Goal: Information Seeking & Learning: Learn about a topic

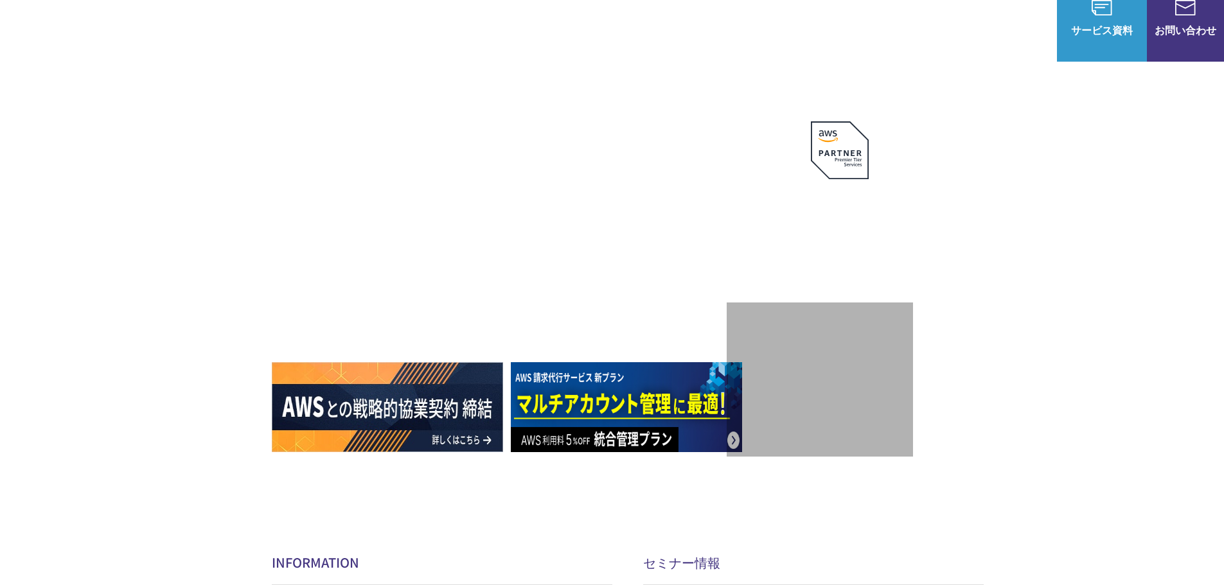
click at [857, 325] on link "Agentspace セキュア導入パッケージ" at bounding box center [868, 331] width 151 height 13
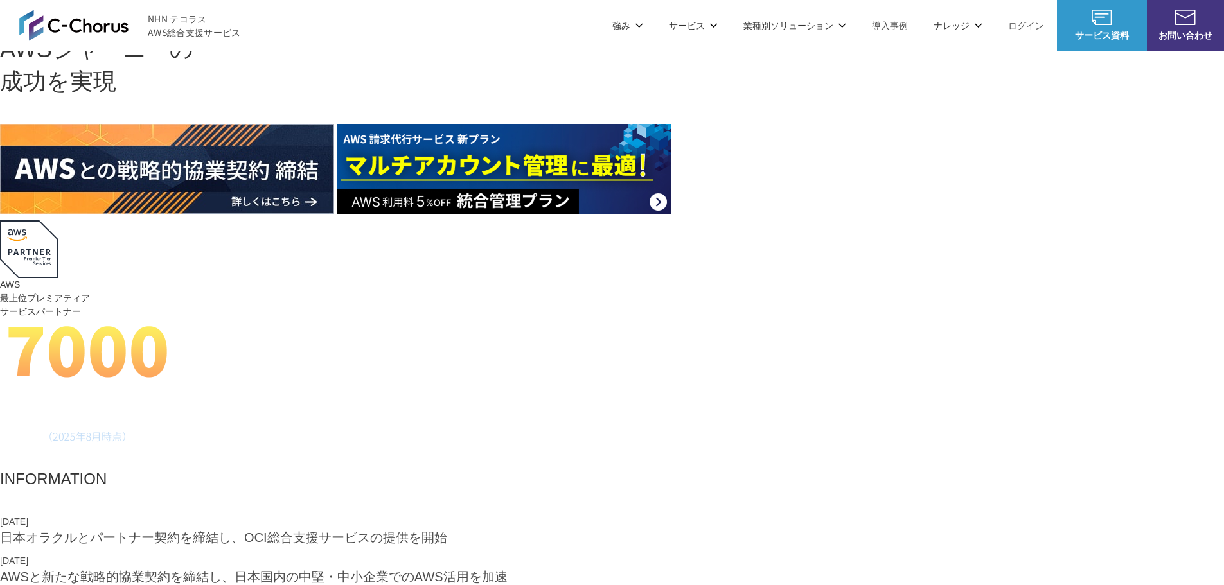
click at [511, 112] on link "マネージドサービス" at bounding box center [483, 109] width 81 height 13
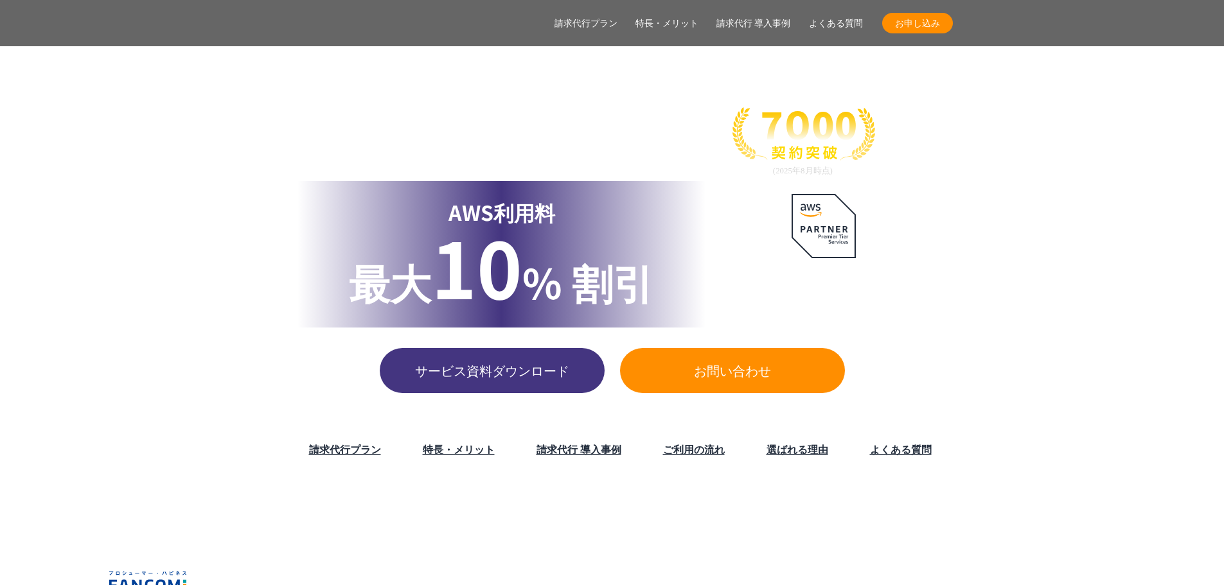
scroll to position [2184, 0]
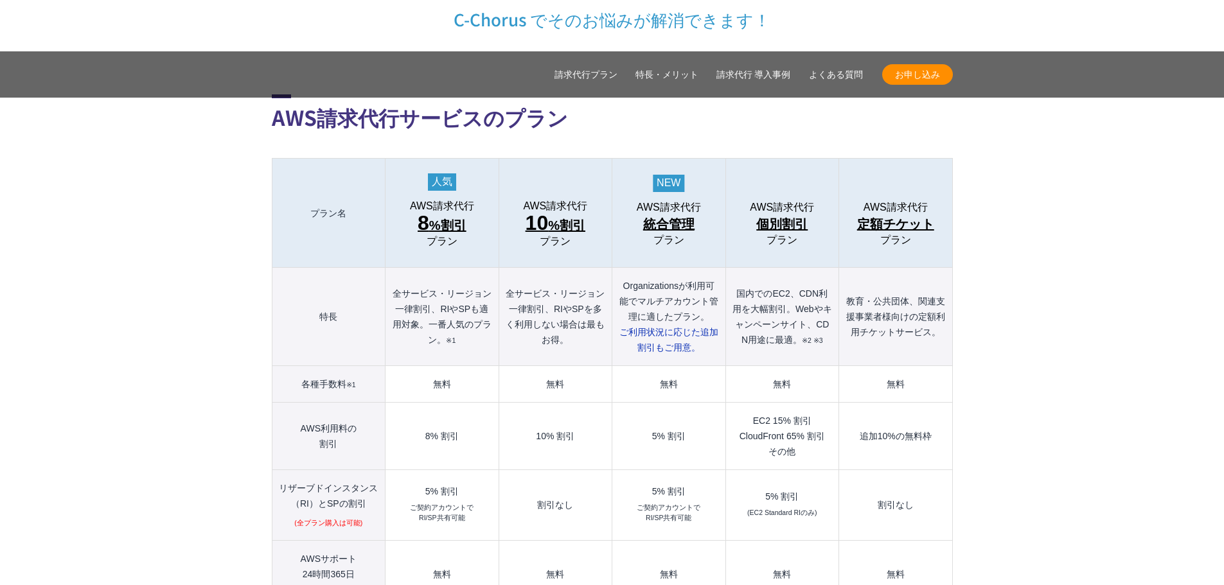
scroll to position [3274, 0]
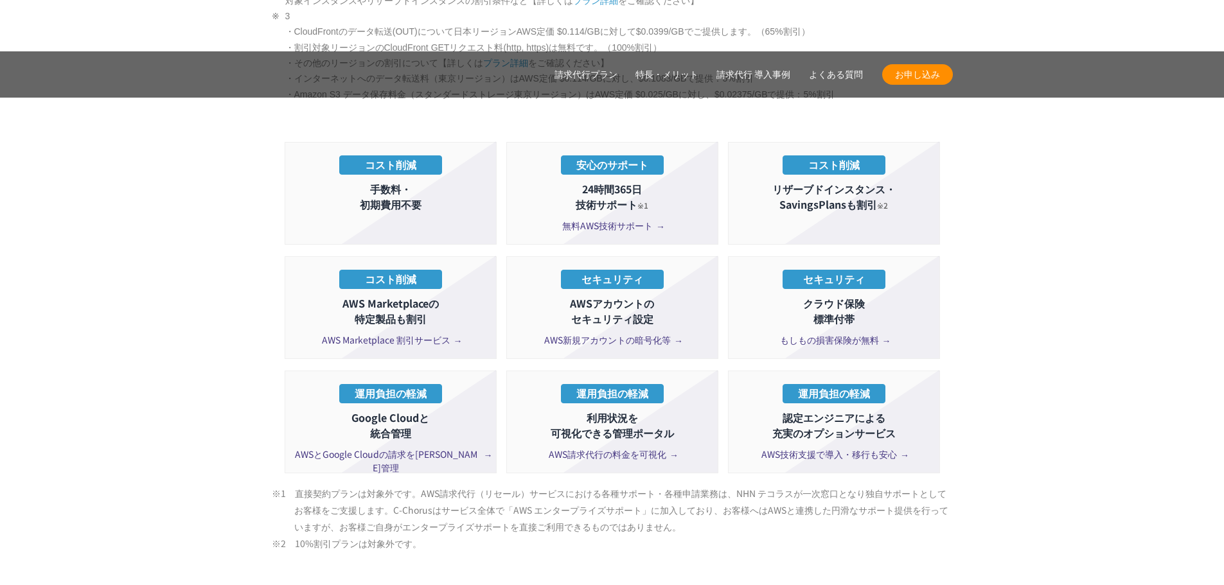
scroll to position [4301, 0]
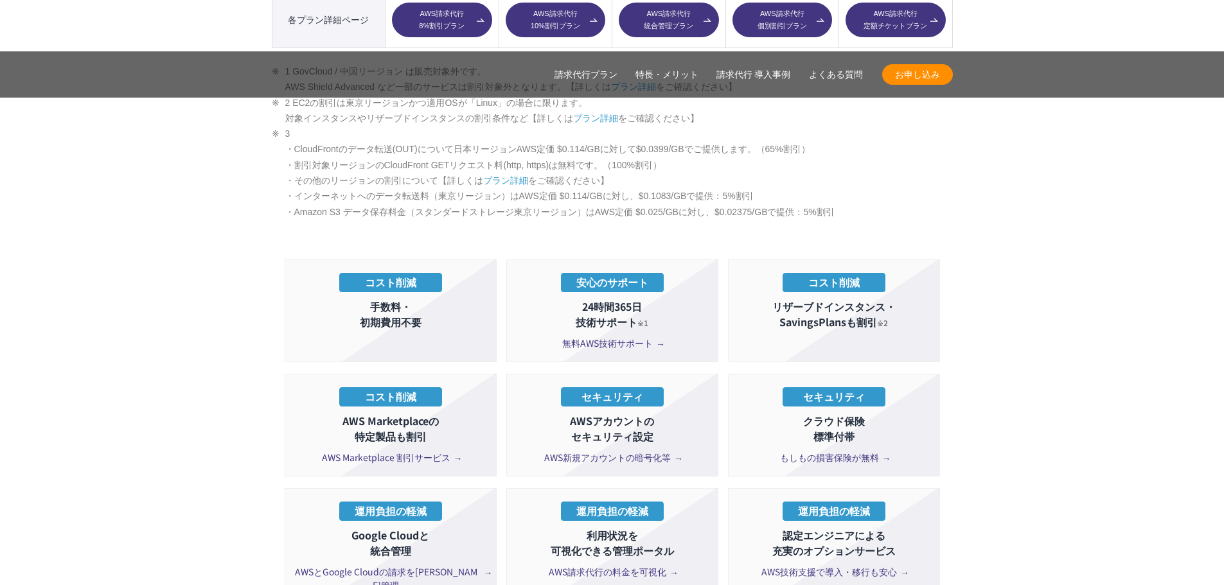
drag, startPoint x: 364, startPoint y: 250, endPoint x: 864, endPoint y: 216, distance: 501.4
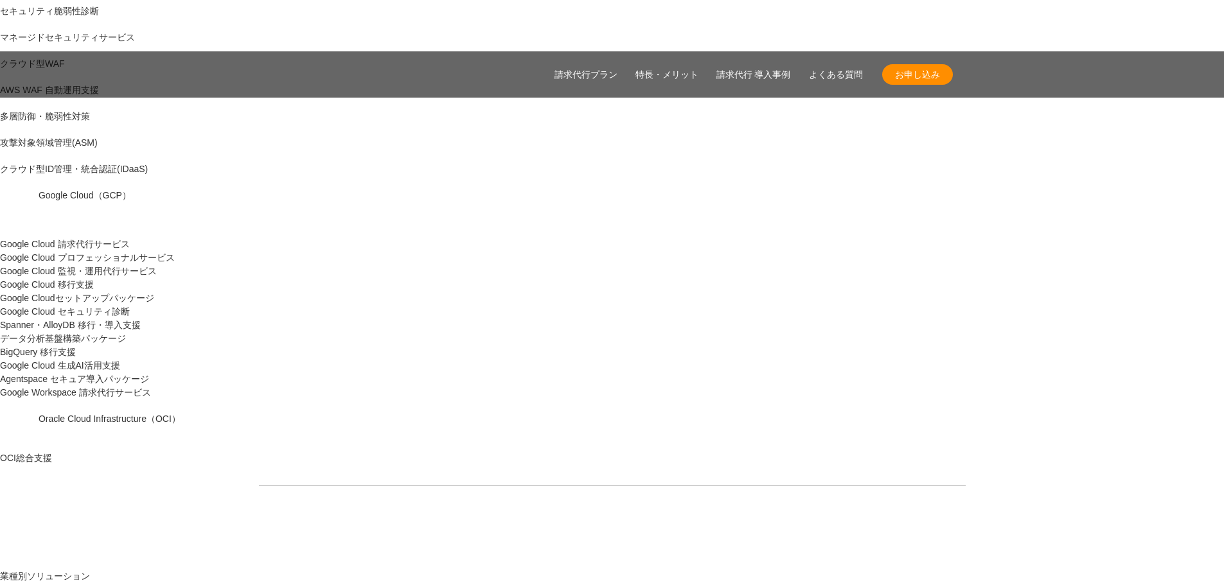
scroll to position [706, 0]
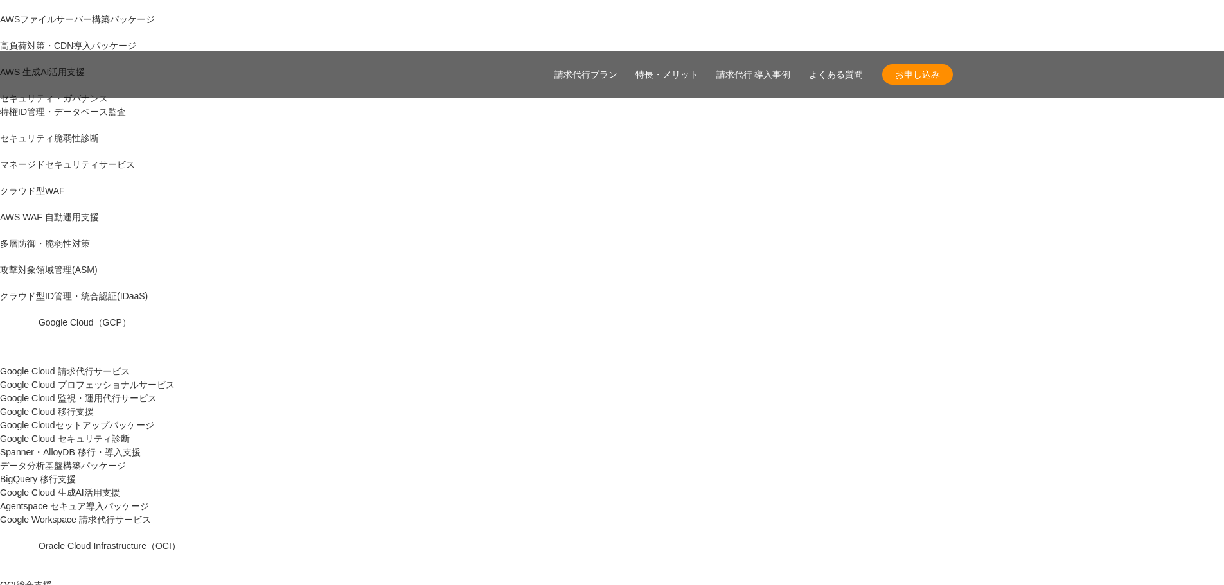
drag, startPoint x: 294, startPoint y: 229, endPoint x: 556, endPoint y: 243, distance: 262.4
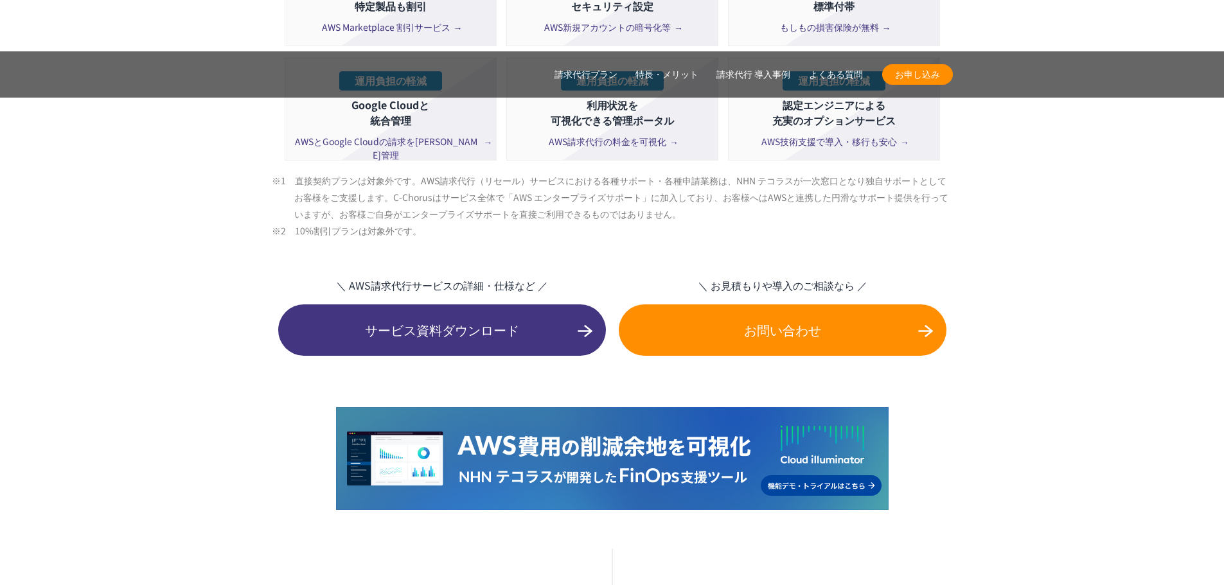
scroll to position [4624, 0]
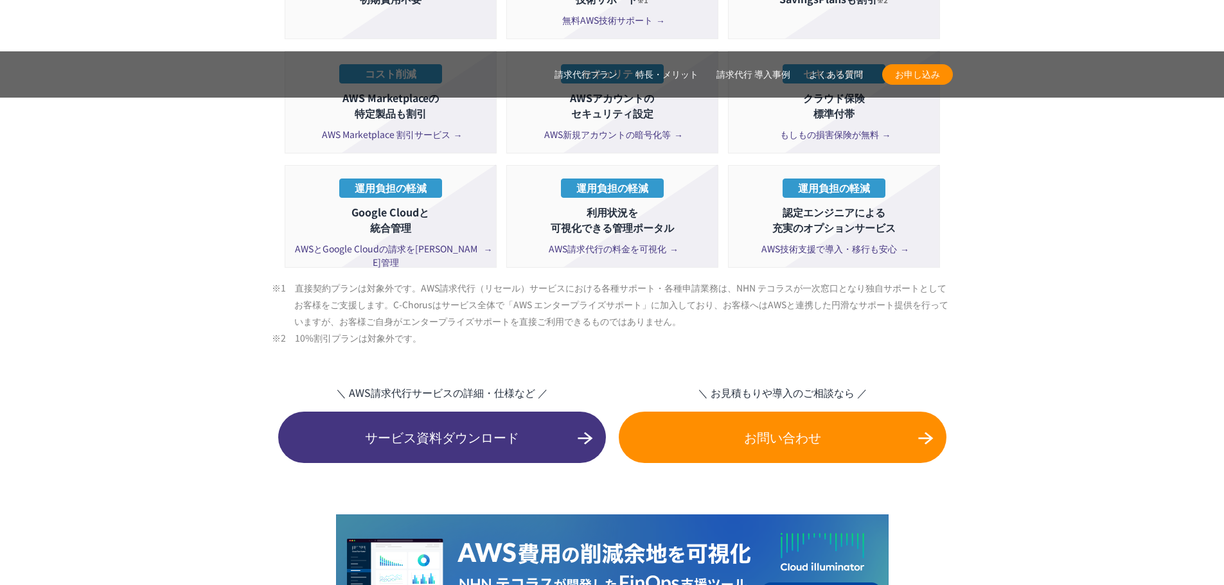
drag, startPoint x: 706, startPoint y: 374, endPoint x: 783, endPoint y: 376, distance: 77.1
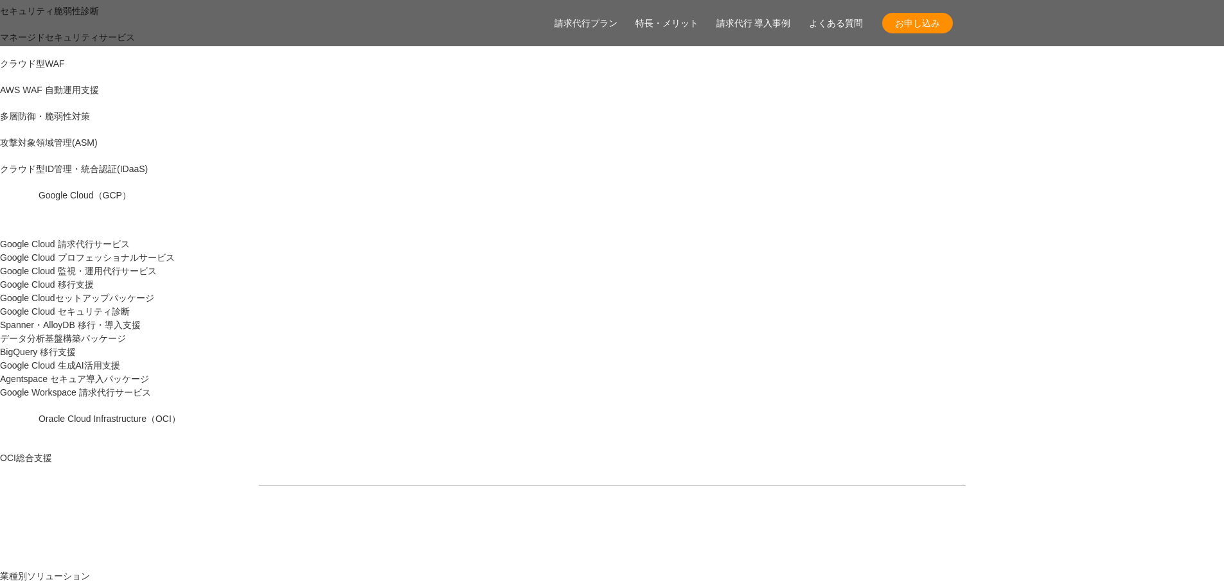
scroll to position [899, 0]
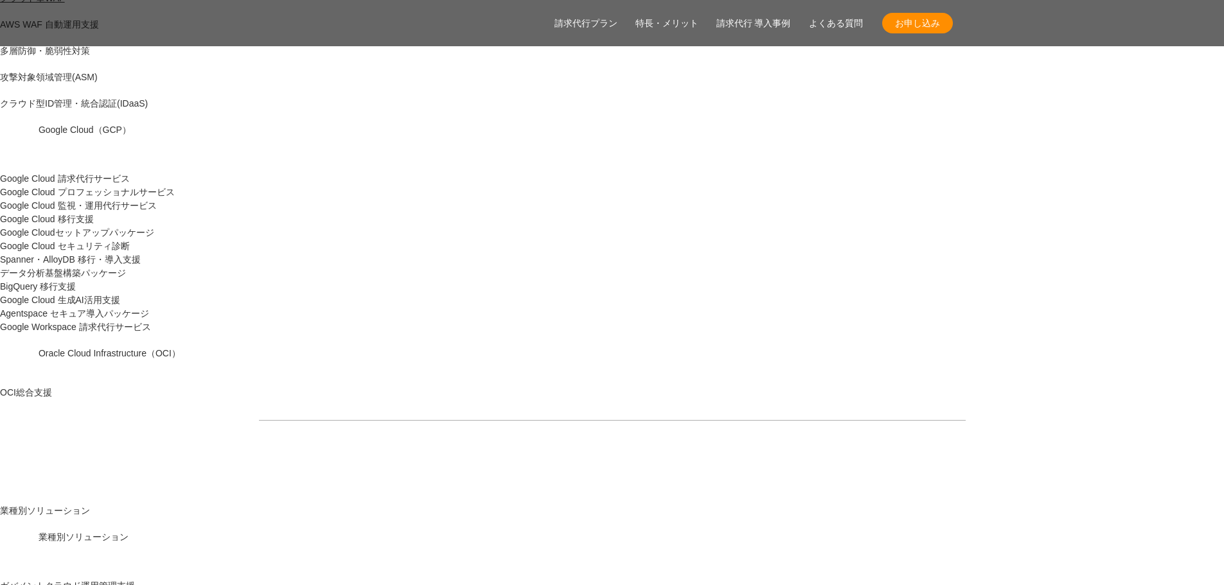
drag, startPoint x: 579, startPoint y: 259, endPoint x: 834, endPoint y: 254, distance: 254.4
drag, startPoint x: 821, startPoint y: 256, endPoint x: 552, endPoint y: 250, distance: 268.5
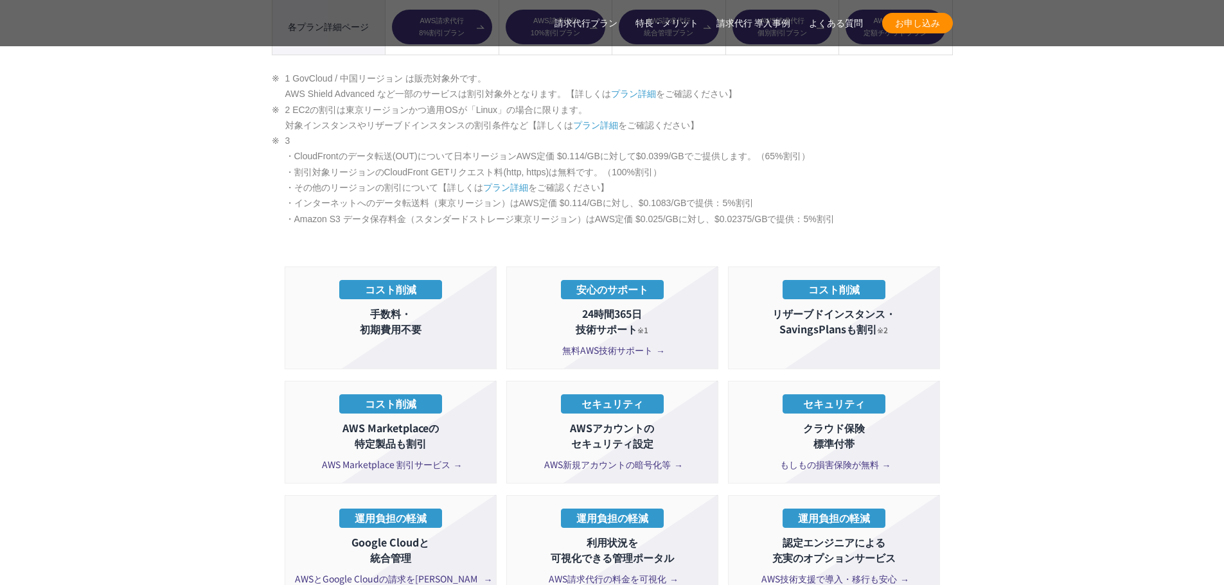
scroll to position [4303, 0]
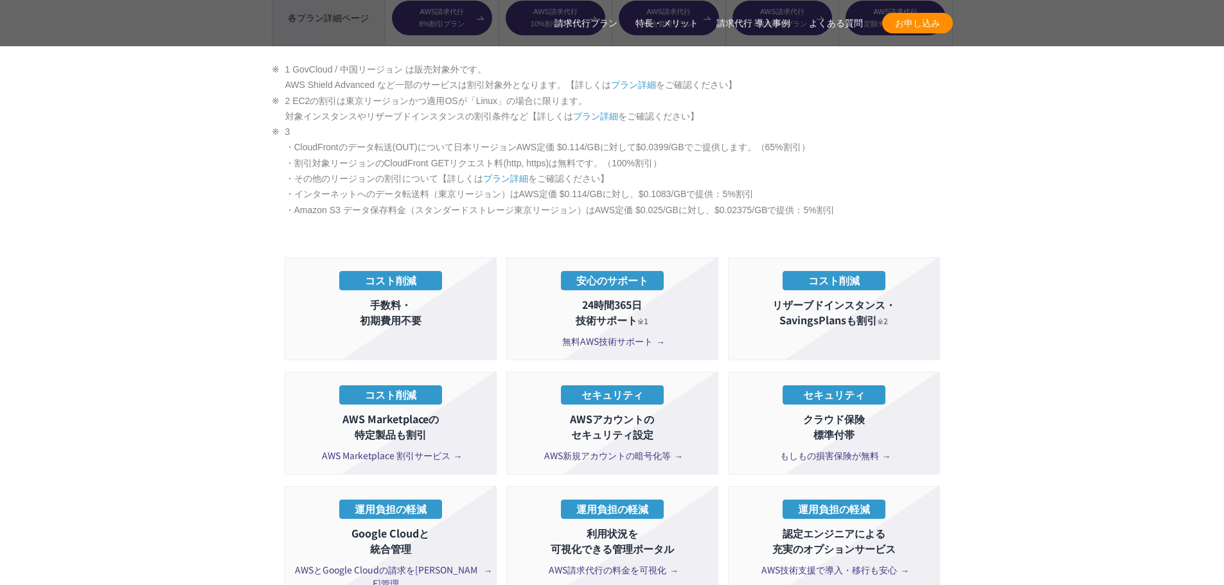
drag, startPoint x: 273, startPoint y: 315, endPoint x: 281, endPoint y: 344, distance: 30.1
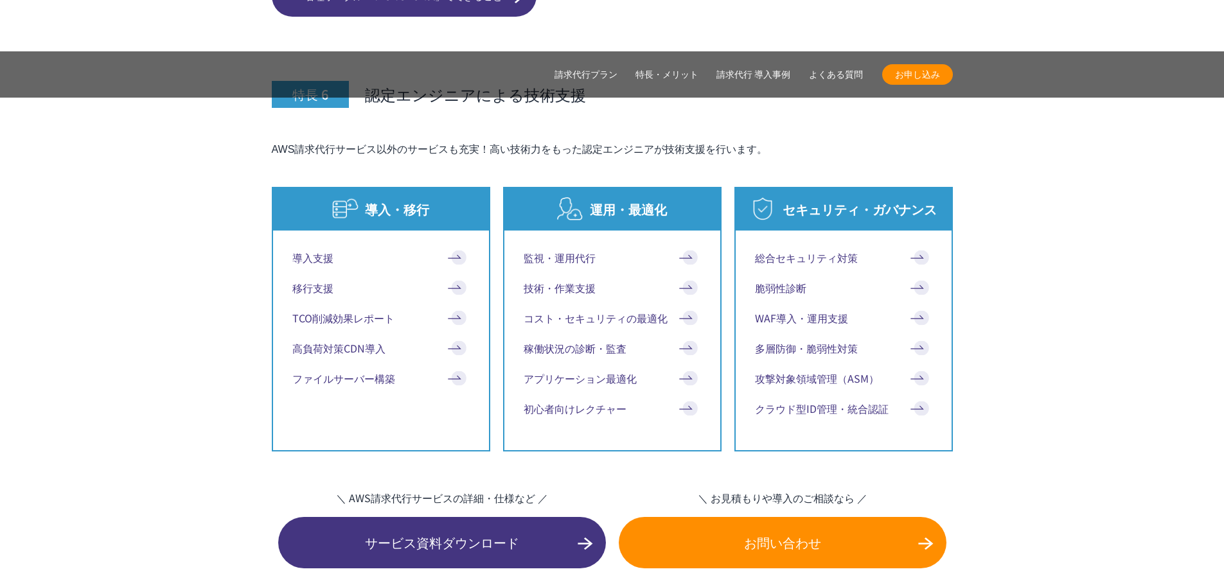
scroll to position [8735, 0]
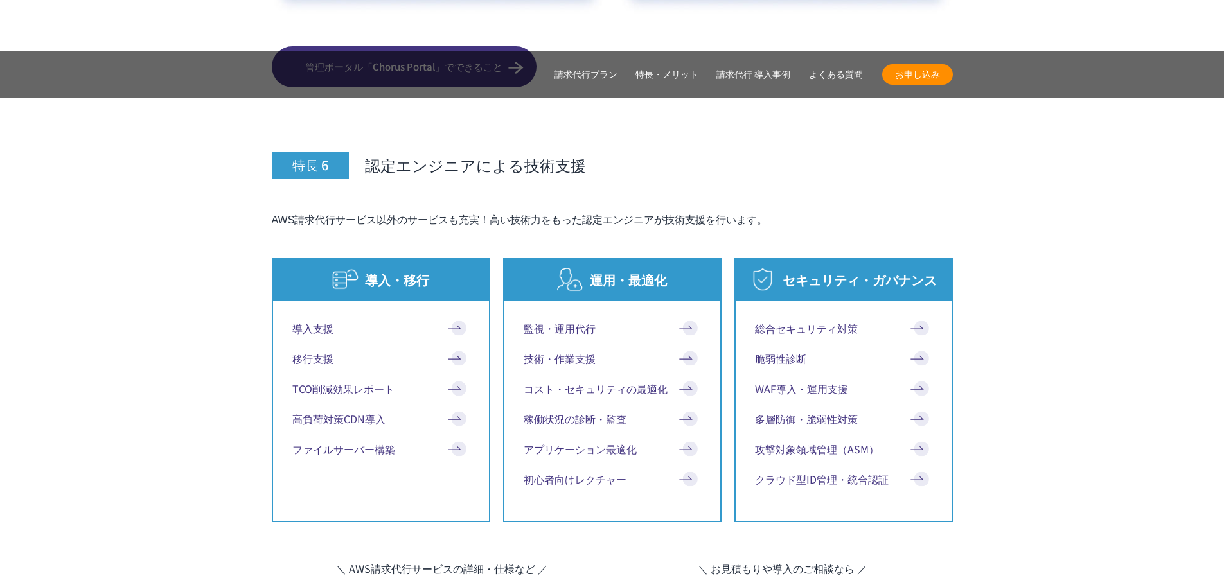
drag, startPoint x: 678, startPoint y: 285, endPoint x: 708, endPoint y: 394, distance: 114.1
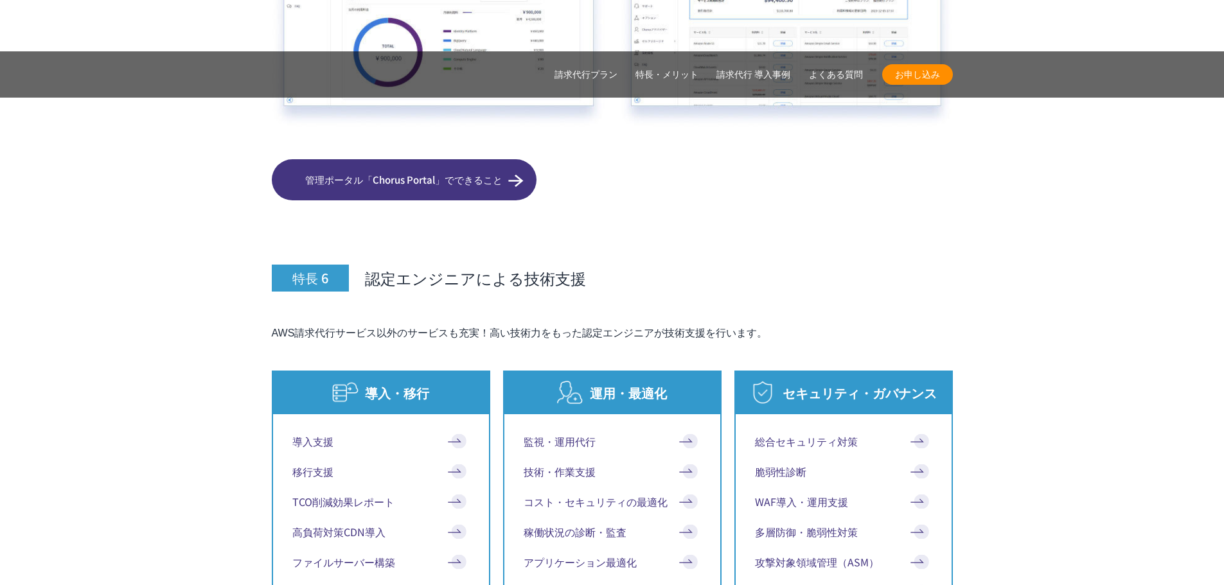
scroll to position [8606, 0]
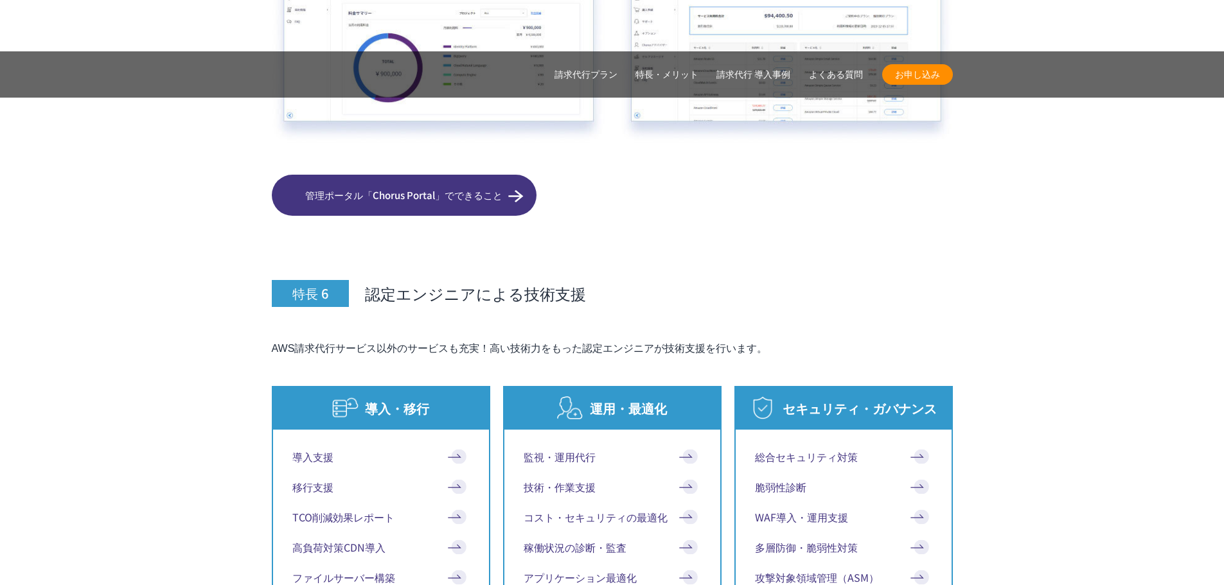
drag, startPoint x: 416, startPoint y: 186, endPoint x: 523, endPoint y: 188, distance: 107.9
drag, startPoint x: 361, startPoint y: 179, endPoint x: 511, endPoint y: 183, distance: 149.7
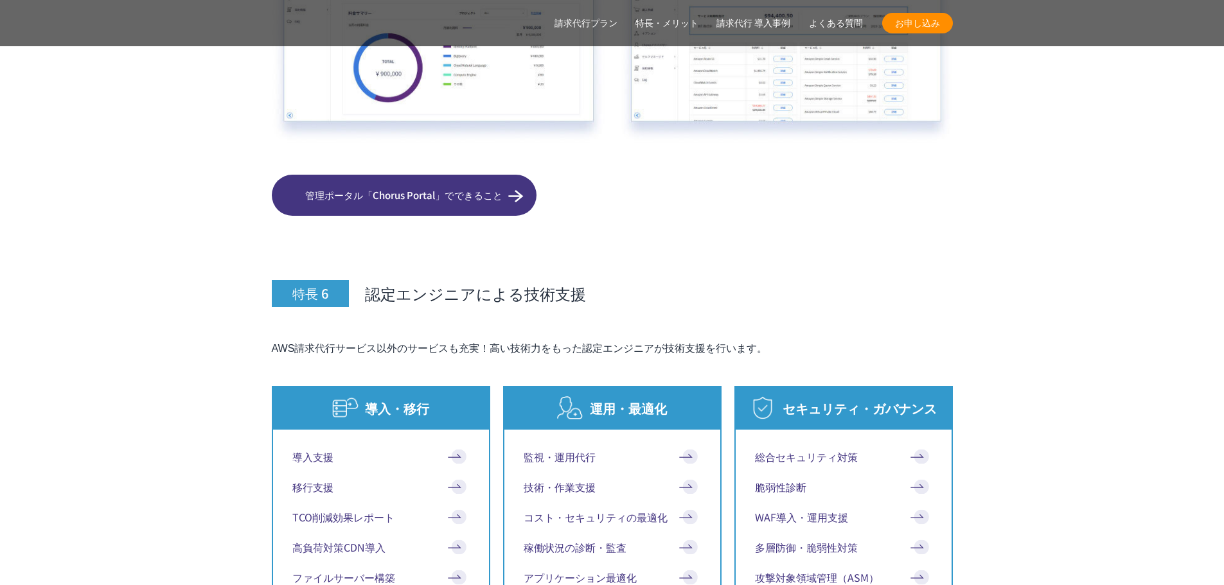
scroll to position [8671, 0]
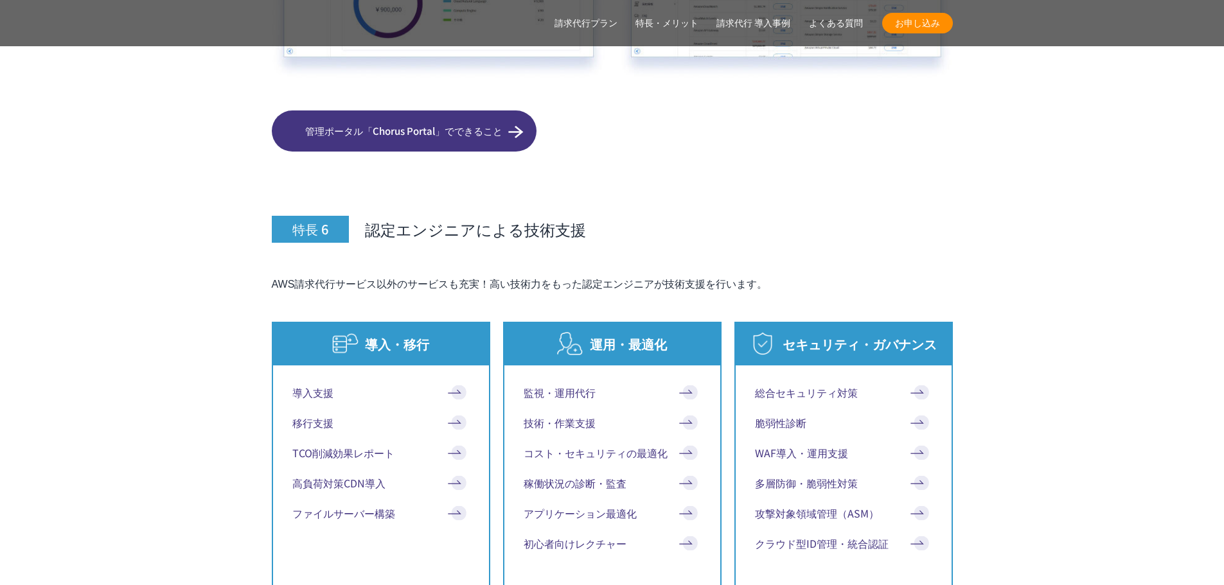
drag, startPoint x: 636, startPoint y: 332, endPoint x: 698, endPoint y: 450, distance: 132.7
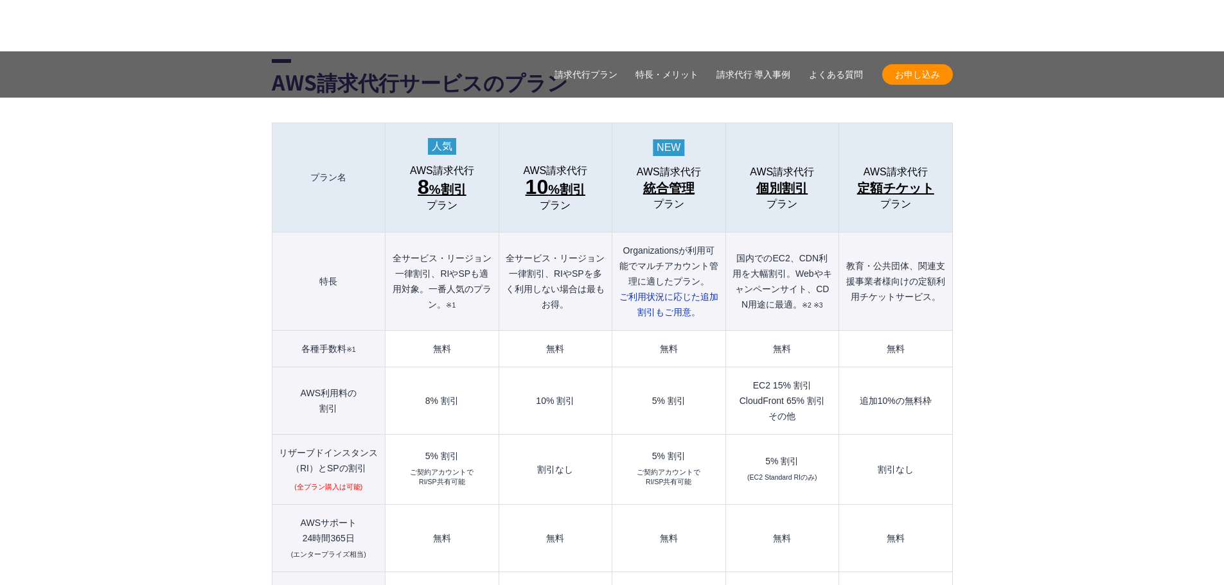
scroll to position [3468, 0]
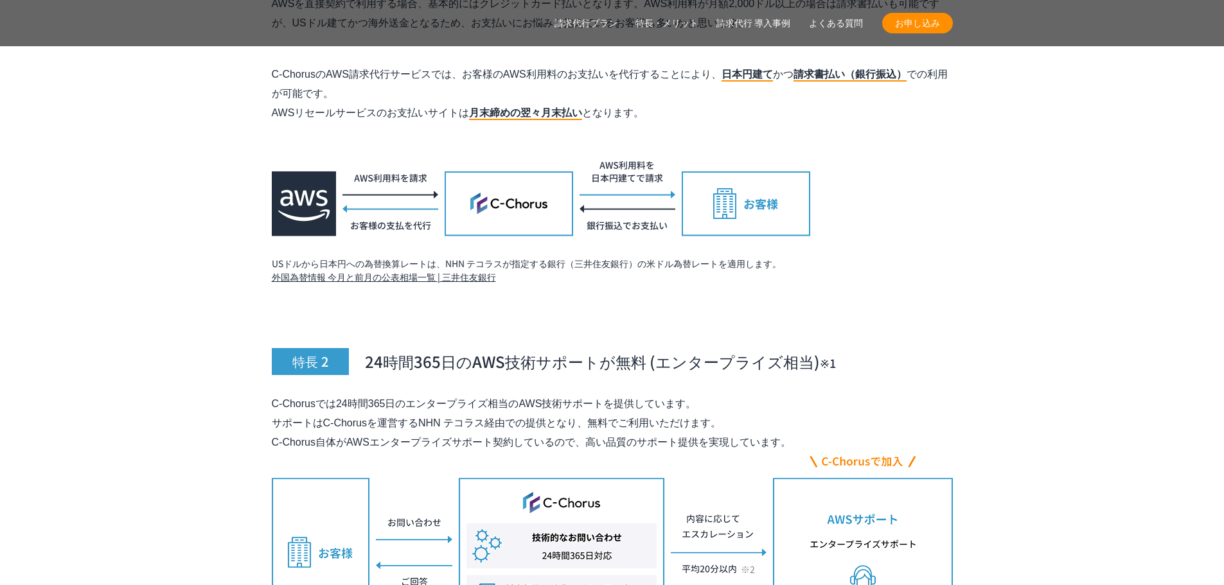
scroll to position [6646, 0]
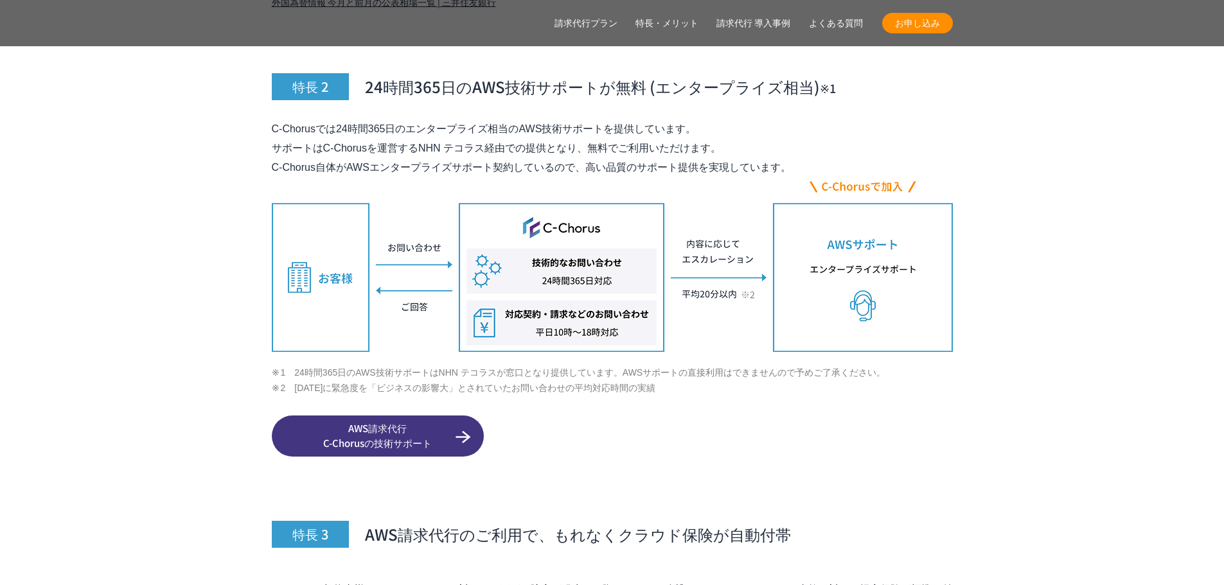
drag, startPoint x: 248, startPoint y: 125, endPoint x: 457, endPoint y: 145, distance: 209.6
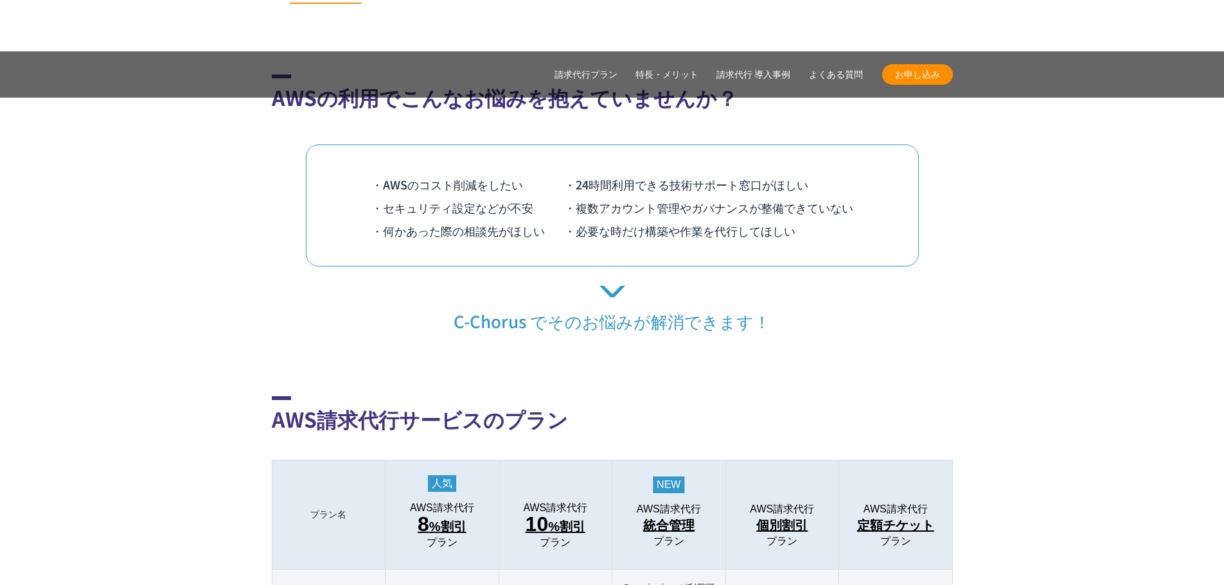
scroll to position [3113, 0]
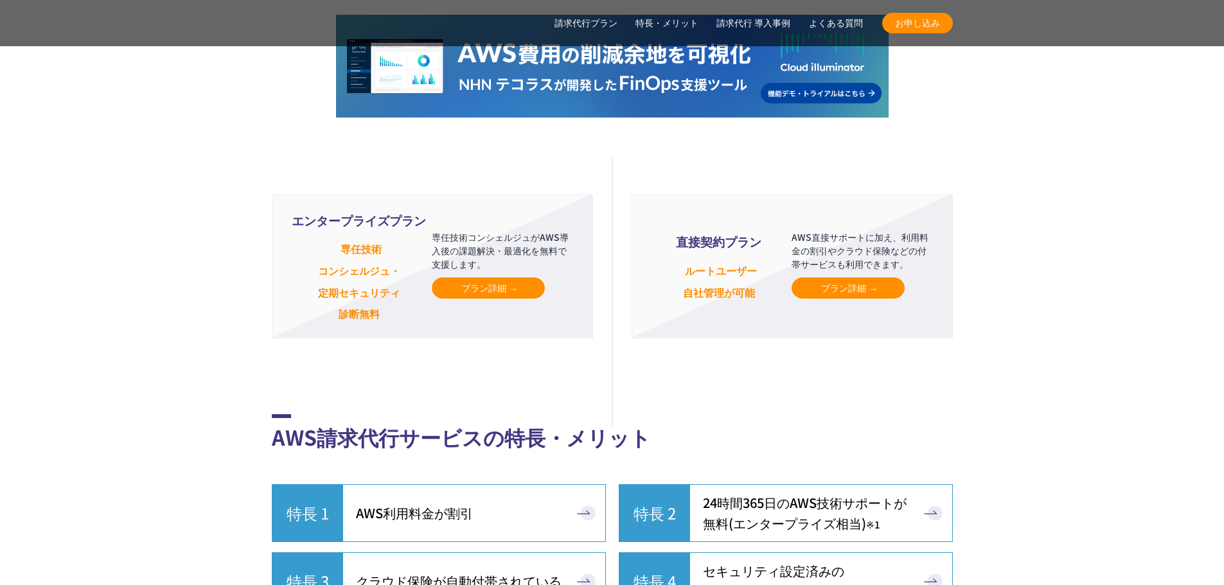
scroll to position [5329, 0]
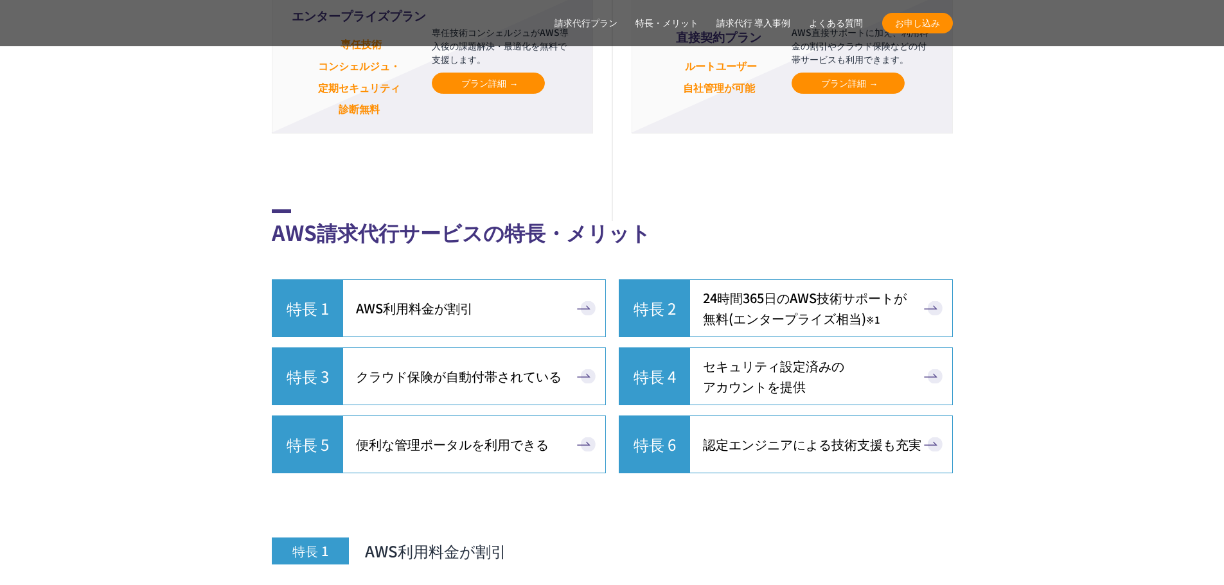
drag, startPoint x: 363, startPoint y: 69, endPoint x: 710, endPoint y: 83, distance: 347.7
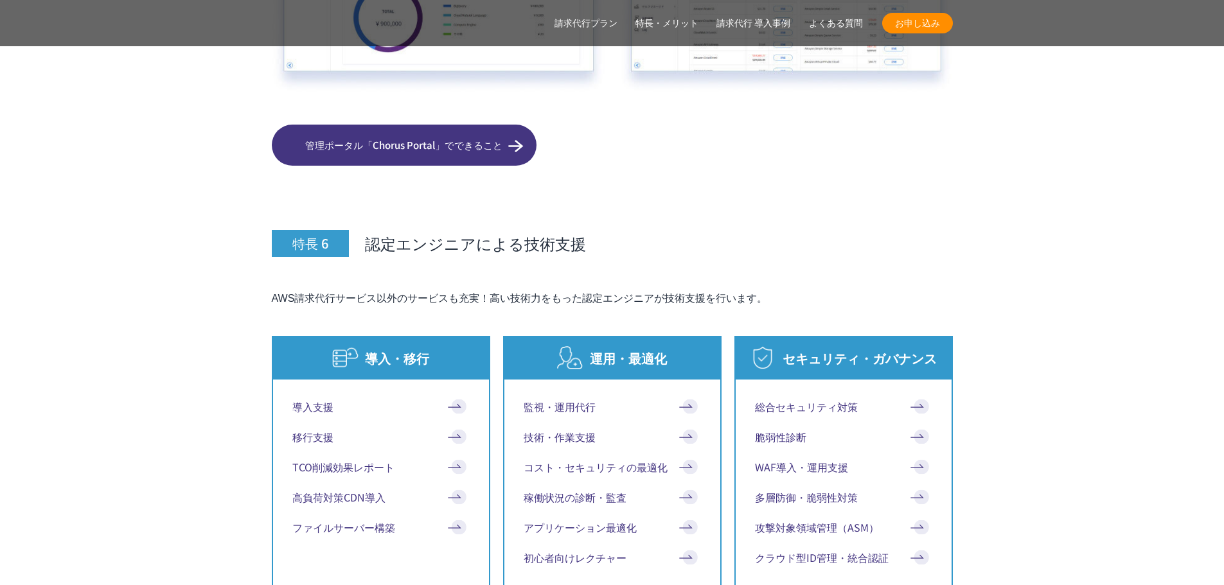
scroll to position [8669, 0]
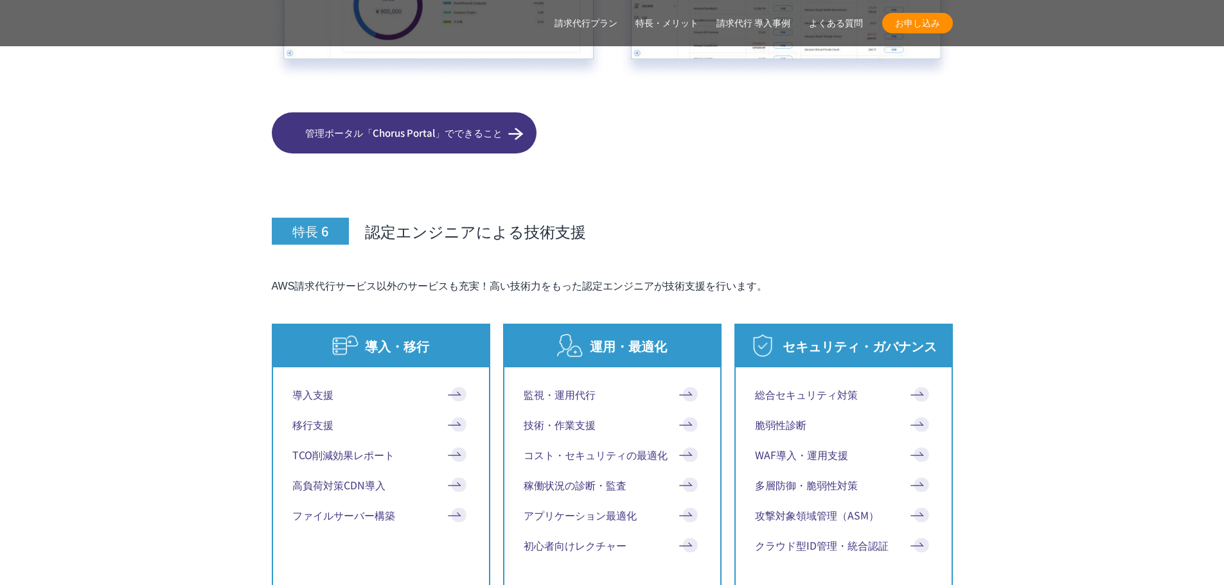
drag, startPoint x: 511, startPoint y: 446, endPoint x: 537, endPoint y: 451, distance: 26.1
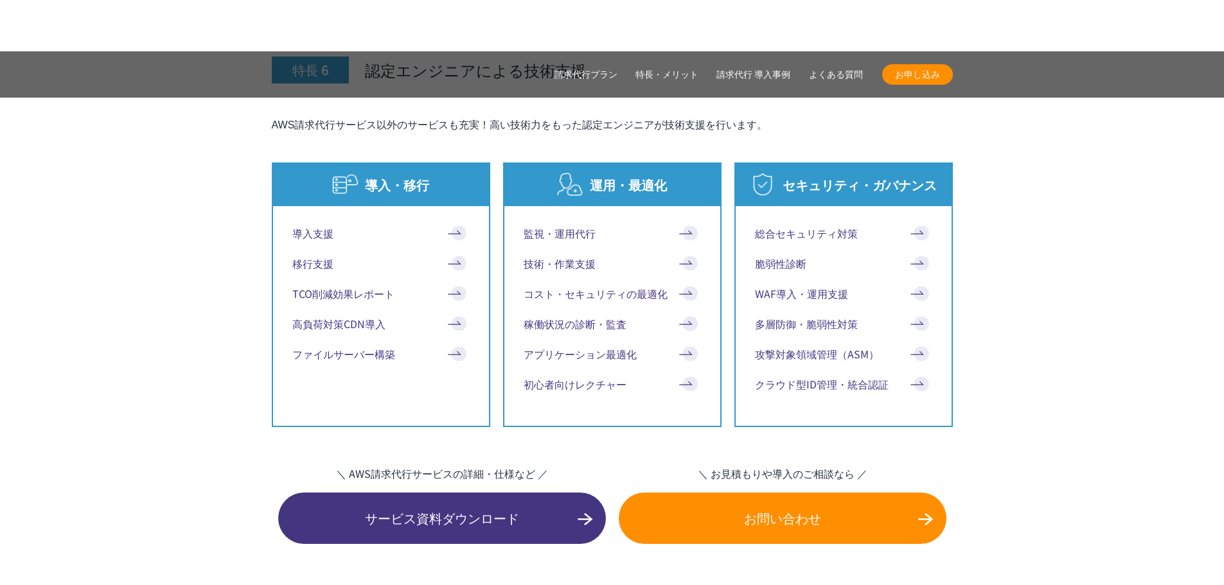
scroll to position [8824, 0]
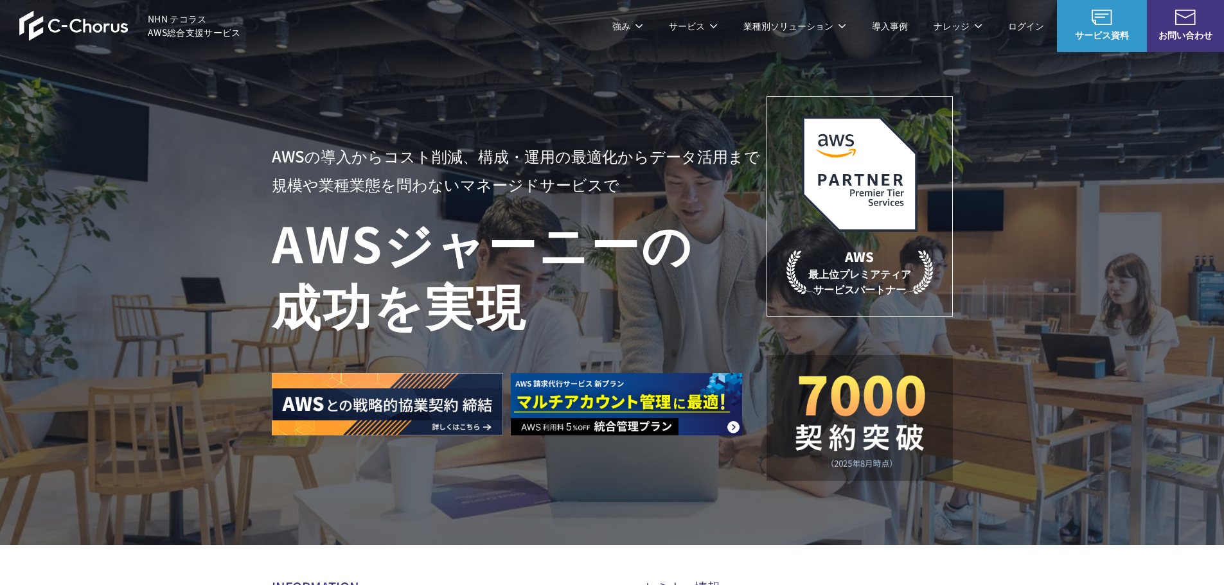
click at [349, 109] on link "AWS請求代行サービス" at bounding box center [327, 109] width 91 height 13
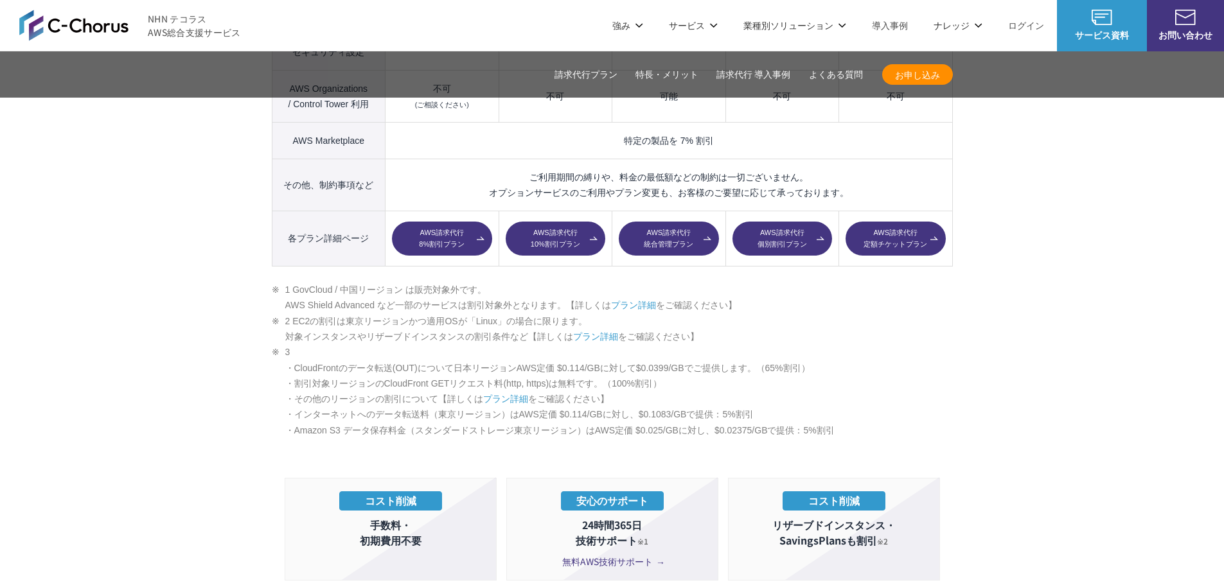
scroll to position [1798, 0]
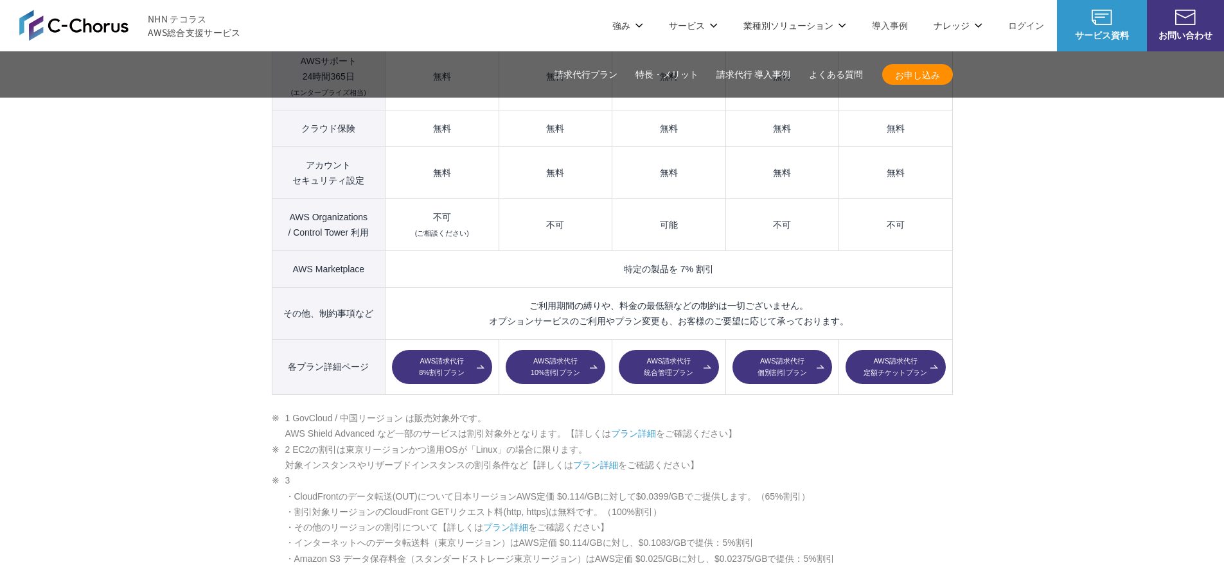
click at [639, 428] on link "プラン詳細" at bounding box center [633, 433] width 45 height 10
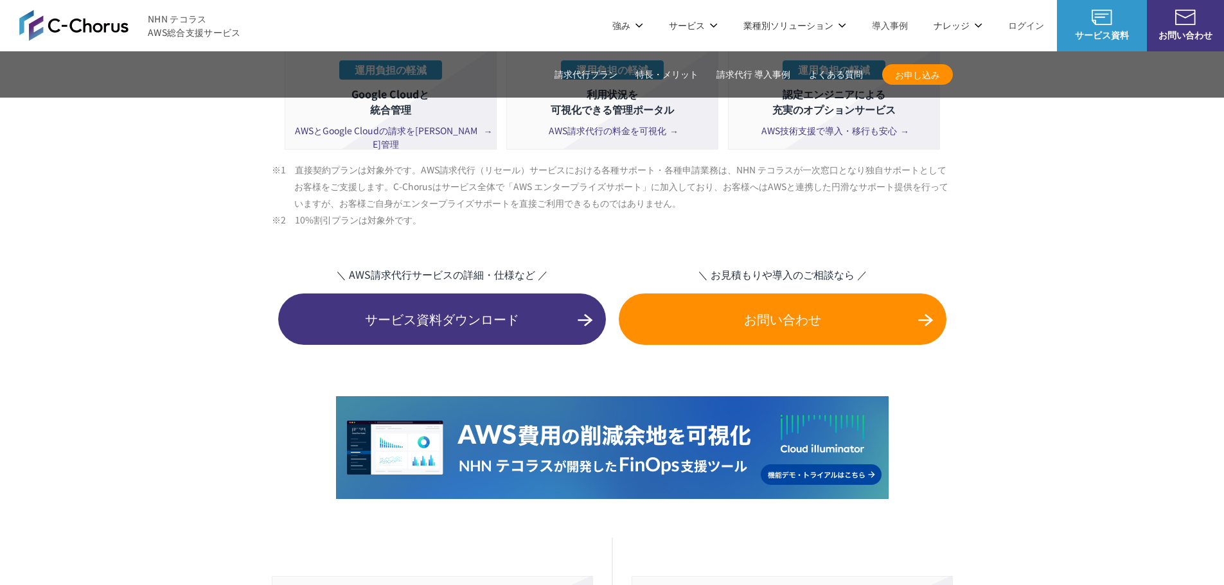
scroll to position [2570, 0]
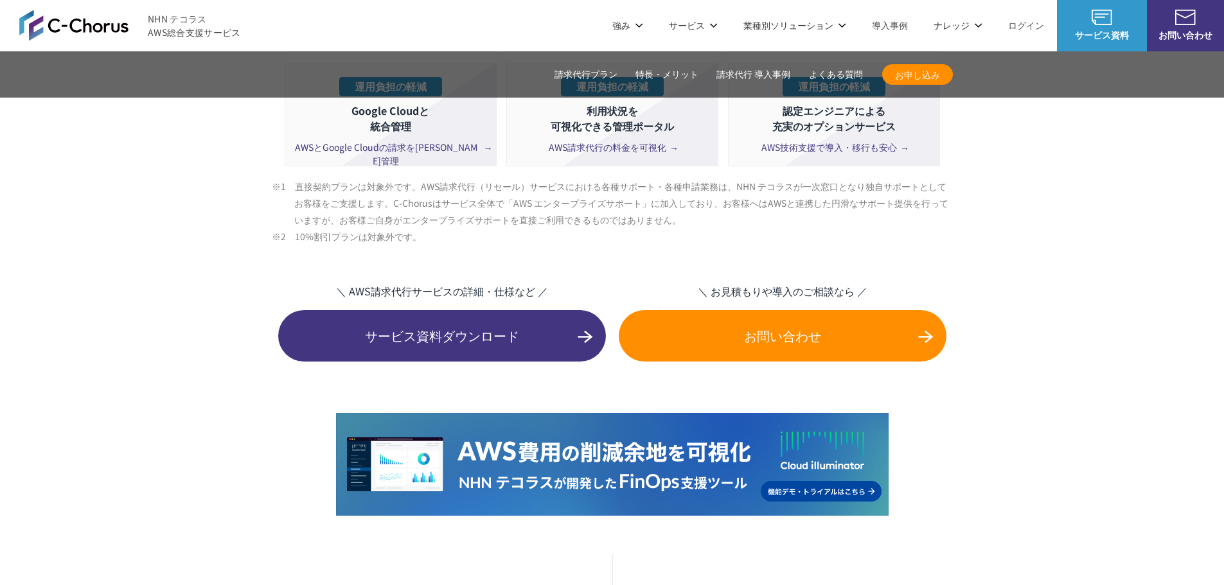
click at [439, 326] on span "サービス資料ダウンロード" at bounding box center [442, 335] width 328 height 19
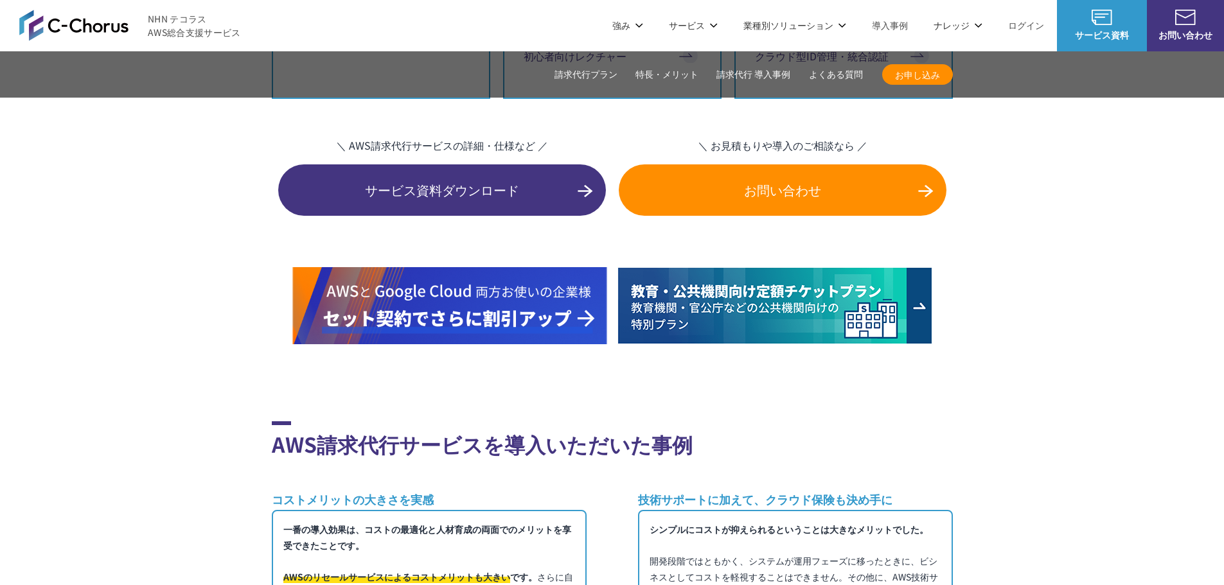
scroll to position [7001, 0]
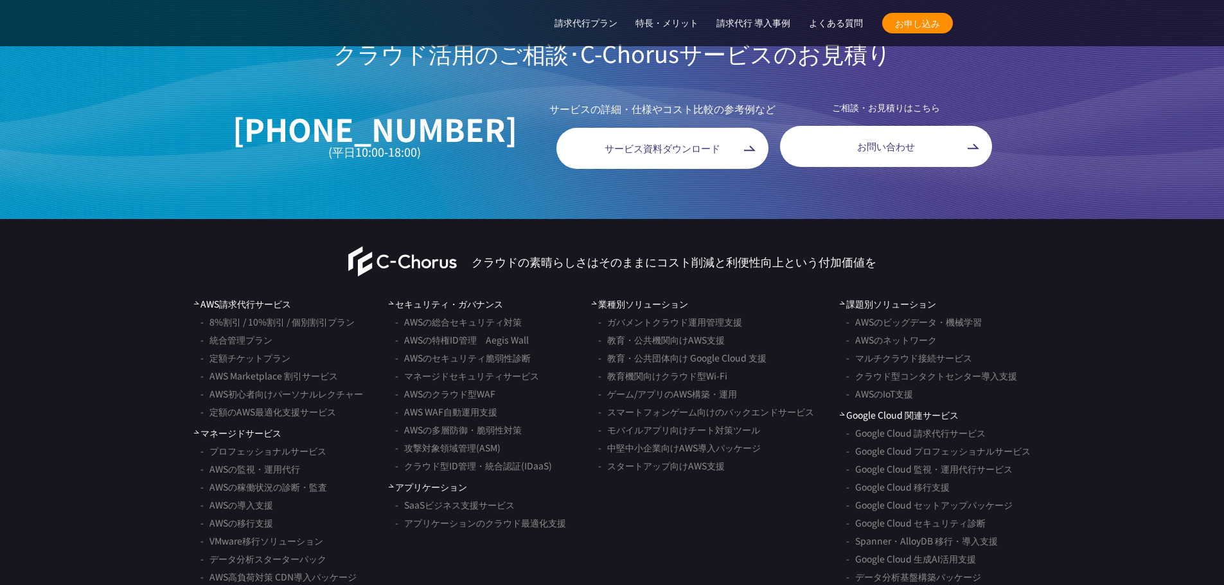
scroll to position [10361, 0]
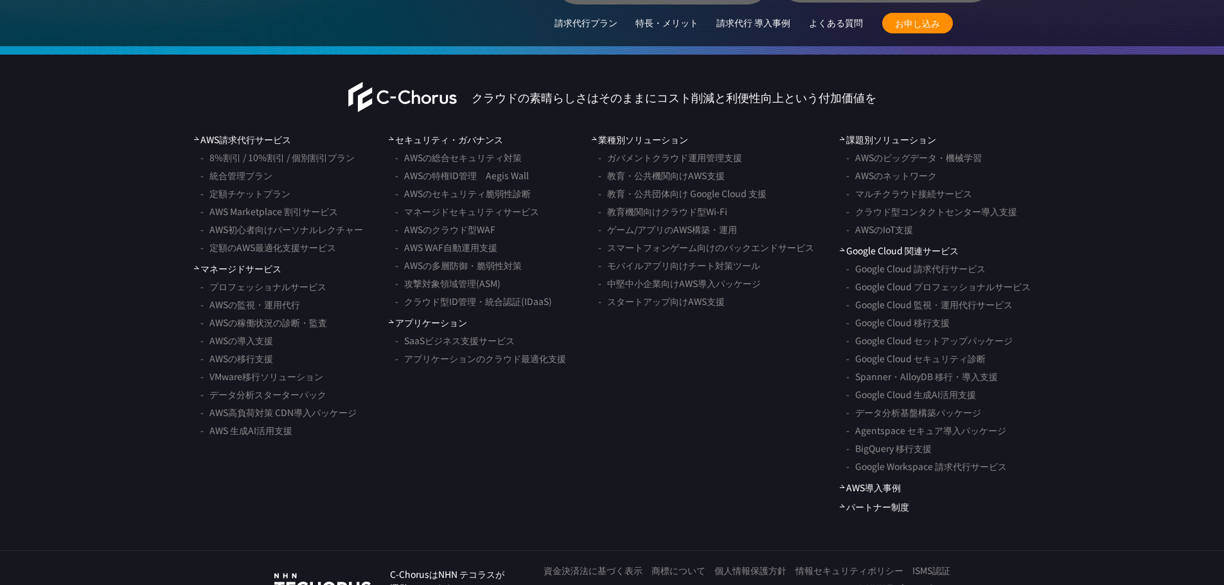
click at [924, 21] on span "お申し込み" at bounding box center [917, 23] width 71 height 13
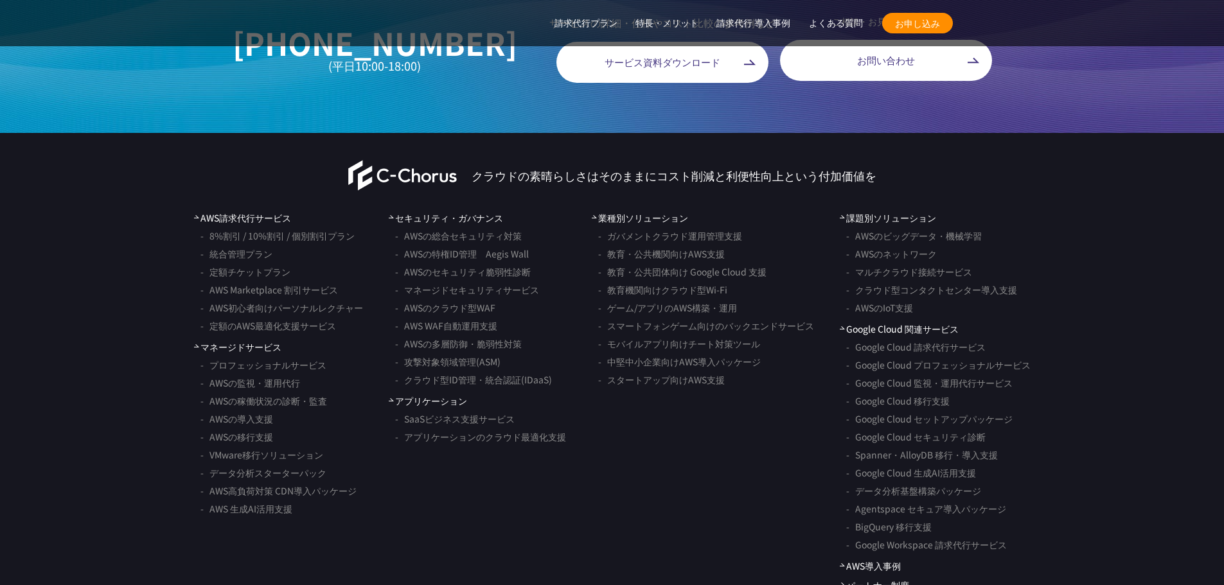
scroll to position [10168, 0]
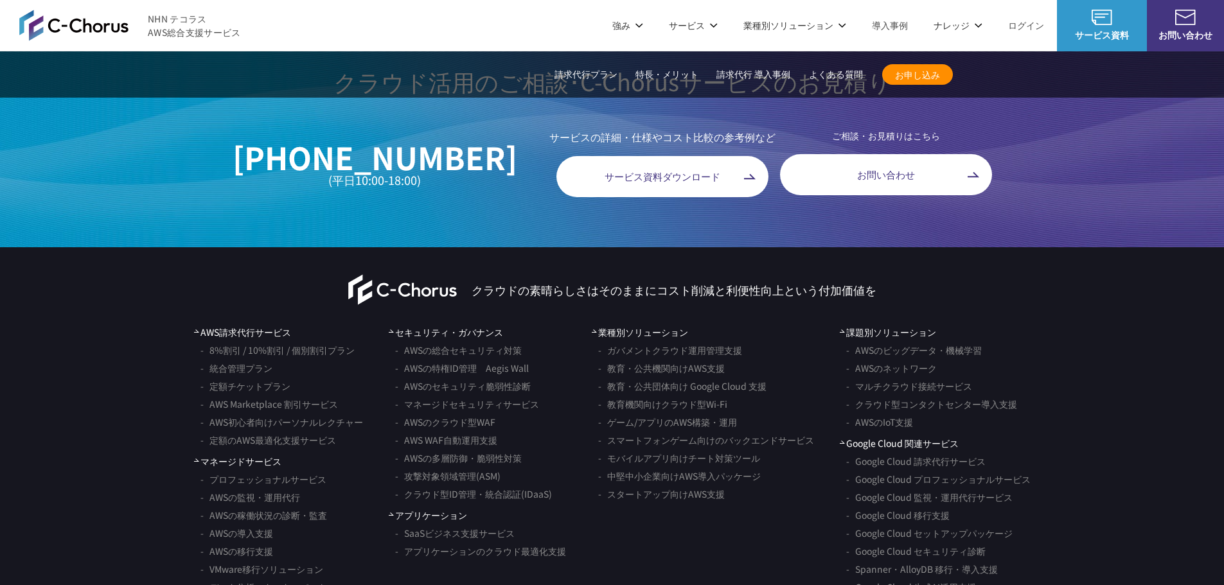
click at [69, 30] on img at bounding box center [73, 25] width 109 height 31
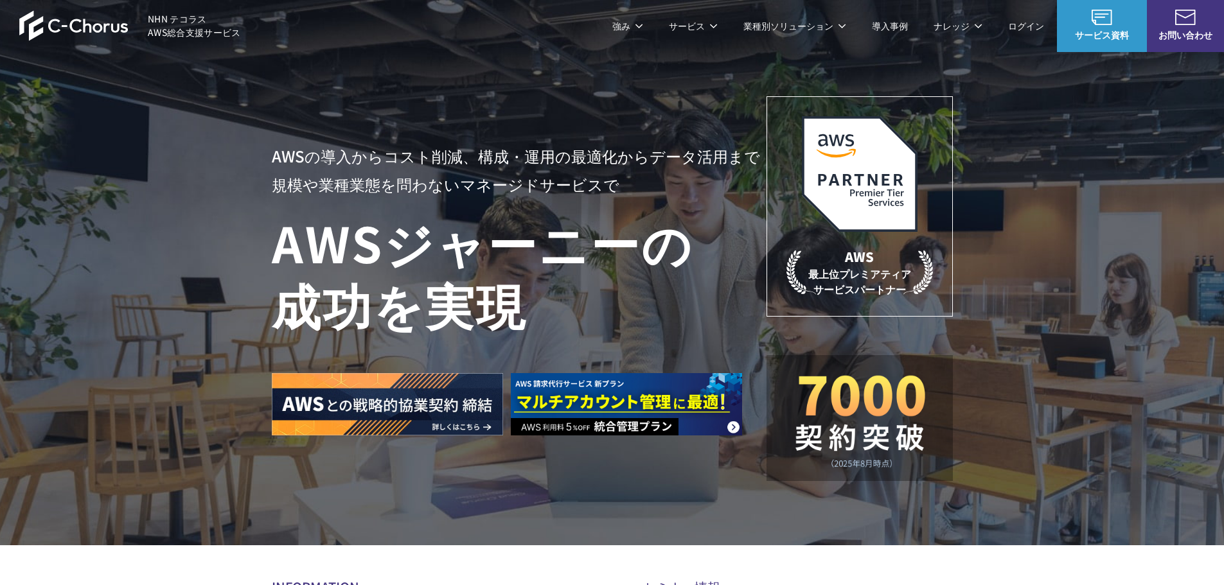
click at [486, 76] on link "管理ポータル" at bounding box center [479, 77] width 54 height 13
